Goal: Use online tool/utility: Utilize a website feature to perform a specific function

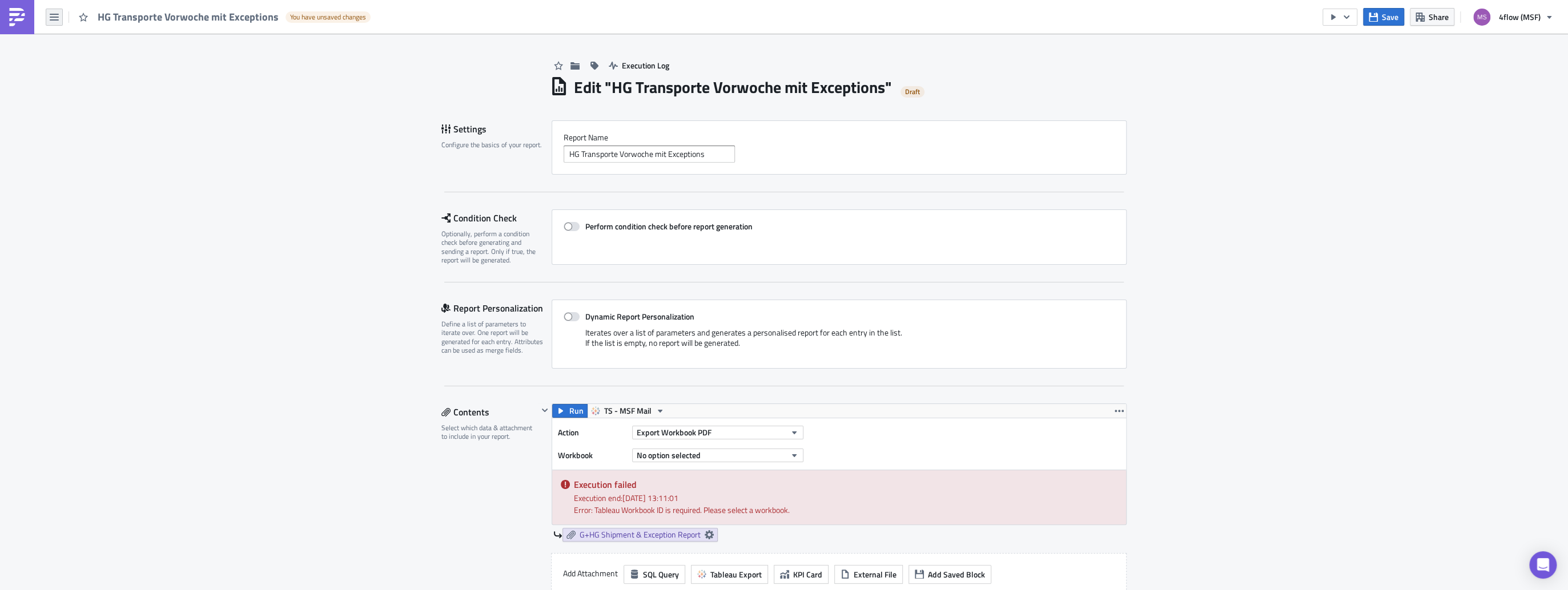
click at [52, 19] on icon "button" at bounding box center [53, 17] width 9 height 7
click at [76, 77] on div "Explore" at bounding box center [103, 79] width 76 height 11
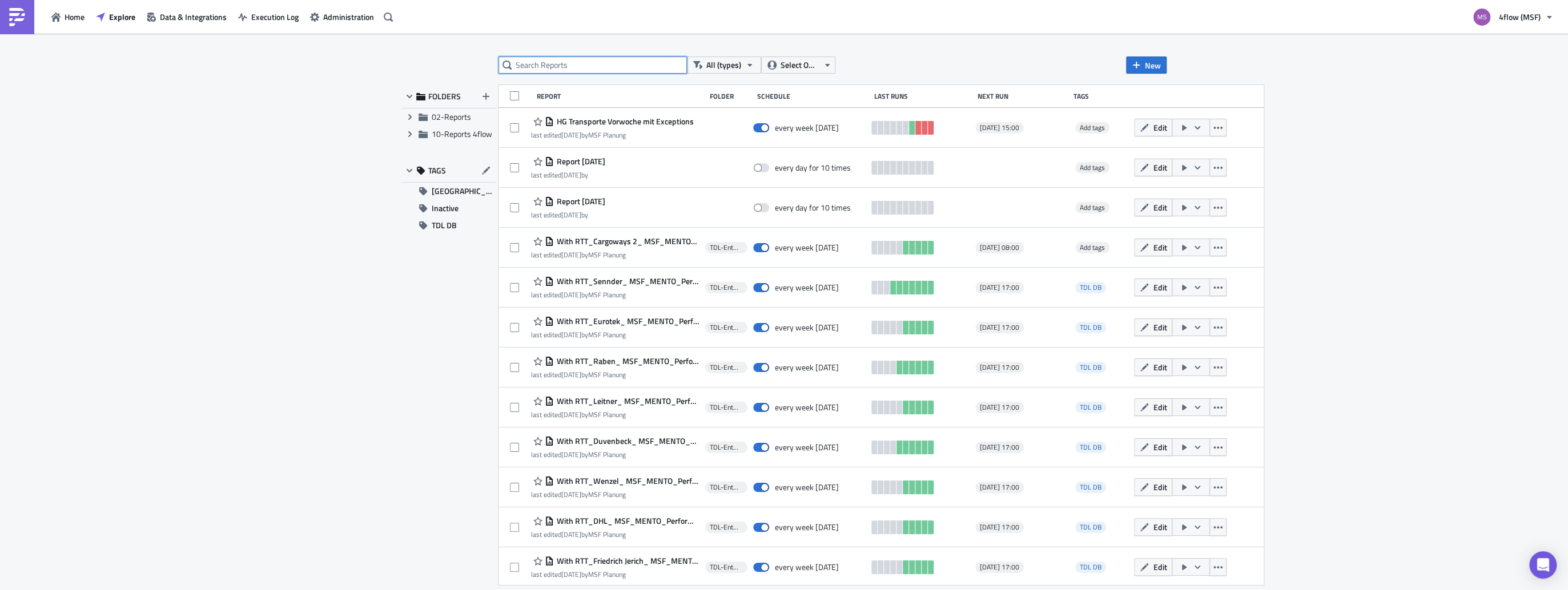
click at [554, 67] on input "text" at bounding box center [592, 65] width 188 height 17
type input "SOFA"
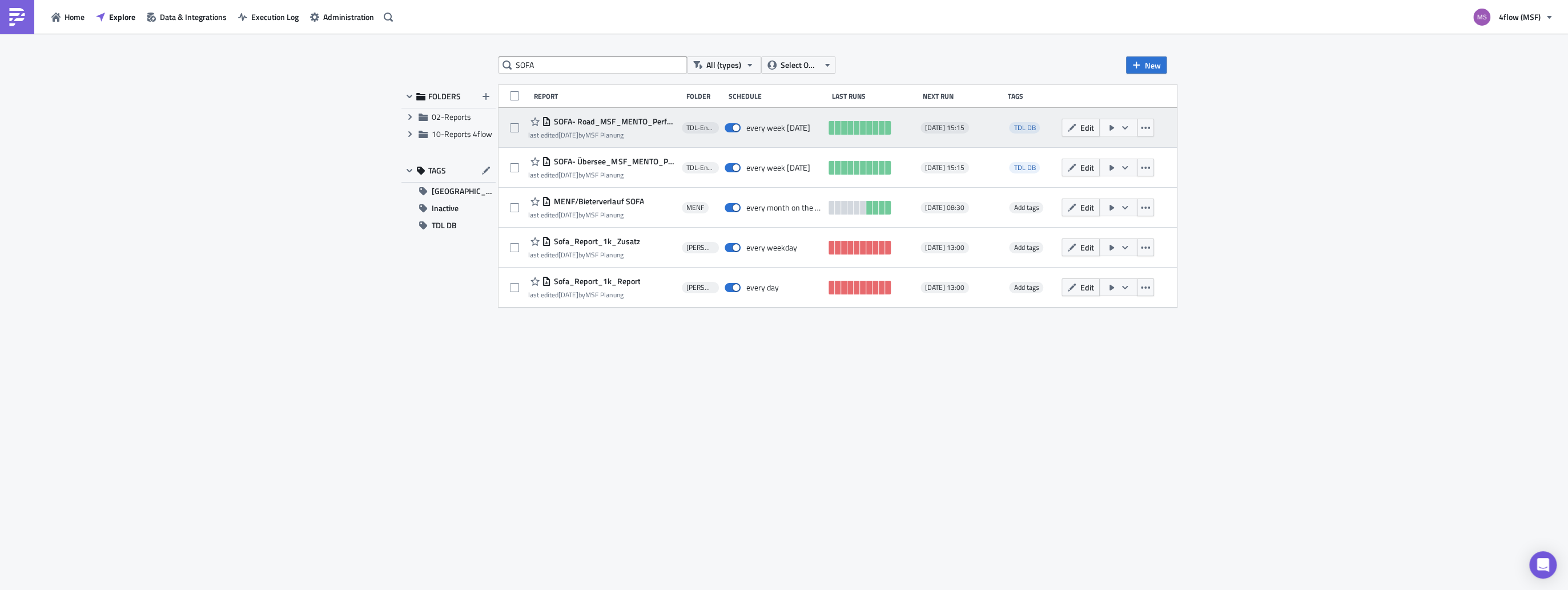
click at [1138, 129] on button "button" at bounding box center [1119, 128] width 38 height 18
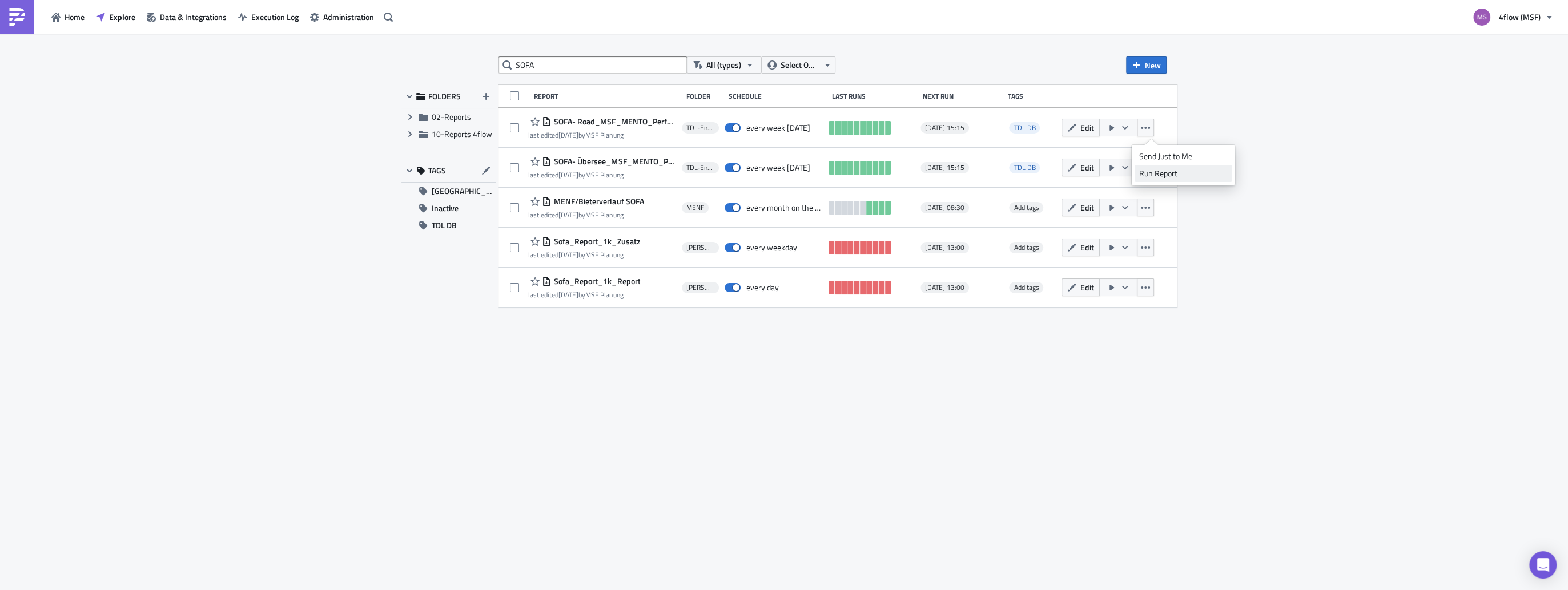
click at [1154, 174] on div "Run Report" at bounding box center [1183, 173] width 89 height 11
